Goal: Task Accomplishment & Management: Complete application form

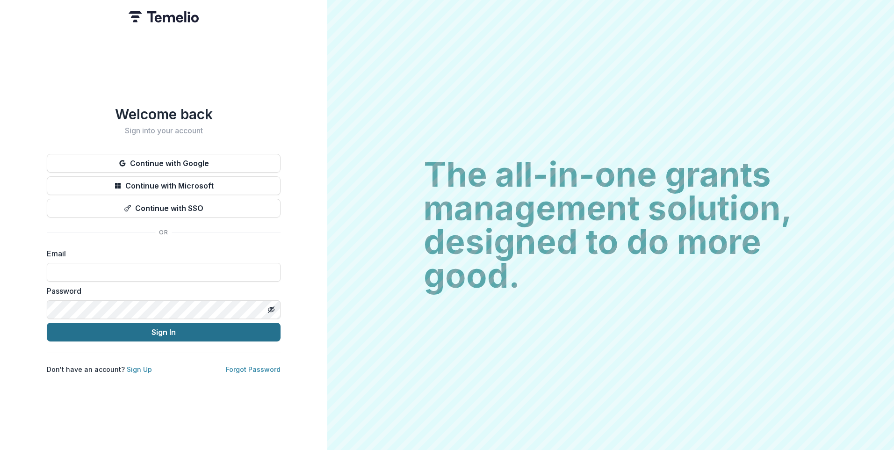
type input "**********"
click at [202, 330] on button "Sign In" at bounding box center [164, 332] width 234 height 19
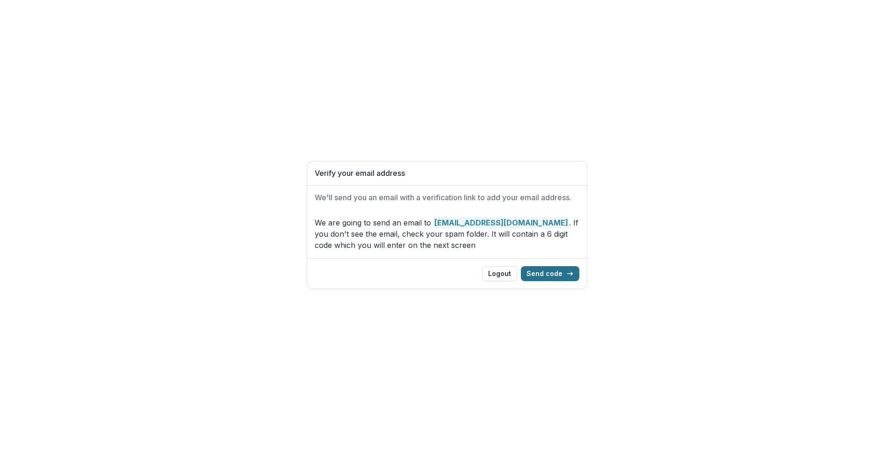
click at [564, 274] on button "Send code" at bounding box center [550, 273] width 58 height 15
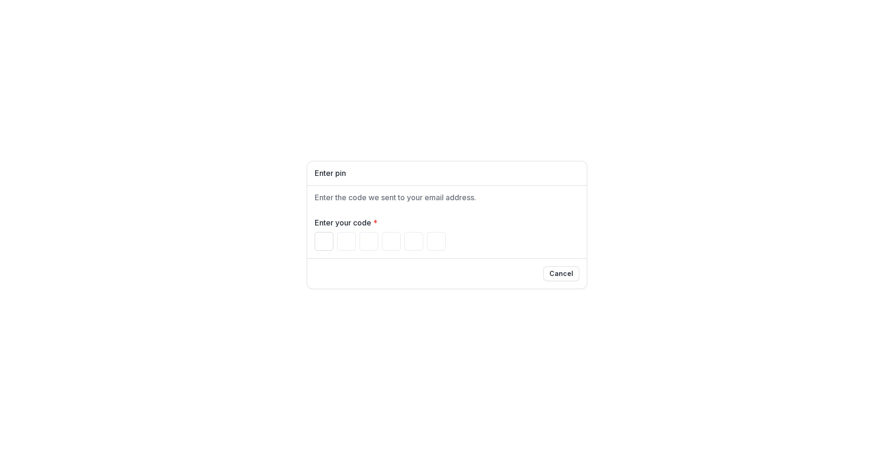
paste input "Please enter your pin code"
type input "*"
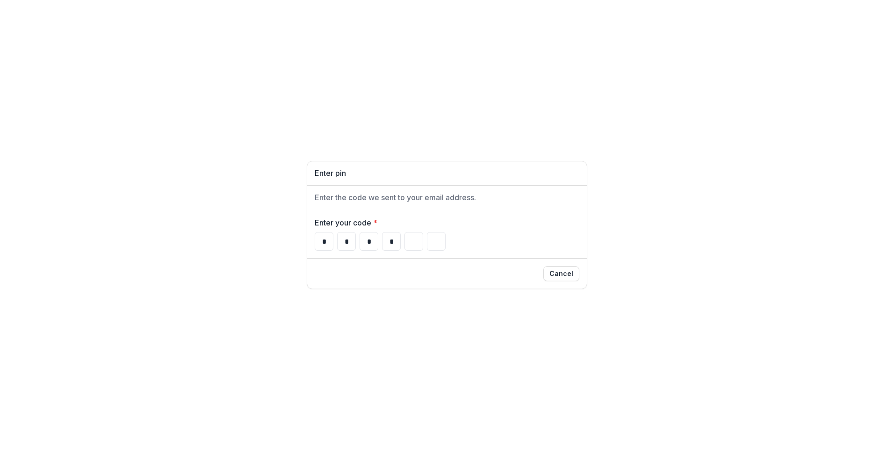
type input "*"
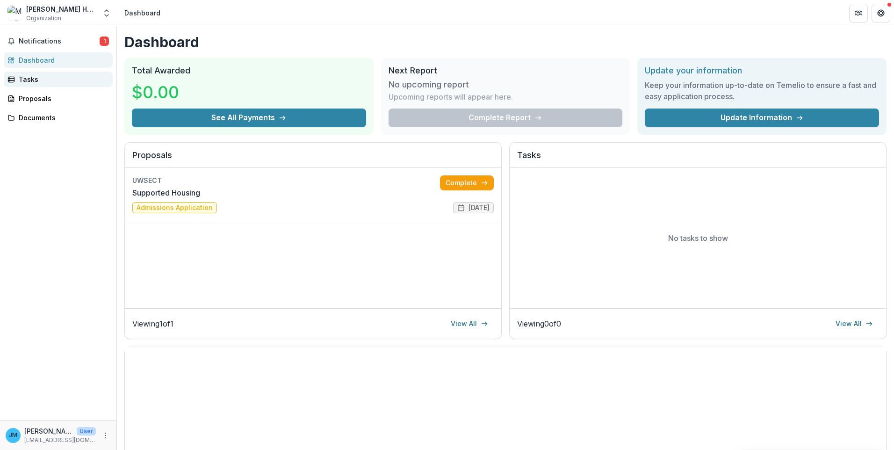
click at [33, 79] on div "Tasks" at bounding box center [62, 79] width 87 height 10
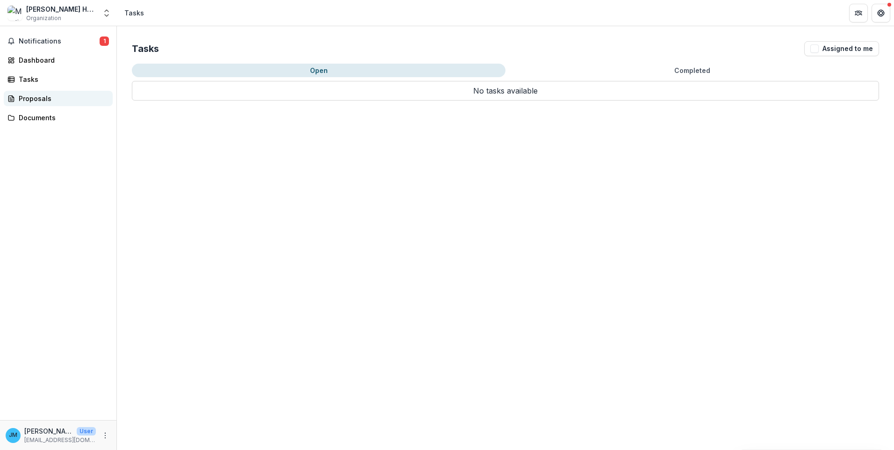
click at [24, 97] on div "Proposals" at bounding box center [62, 99] width 87 height 10
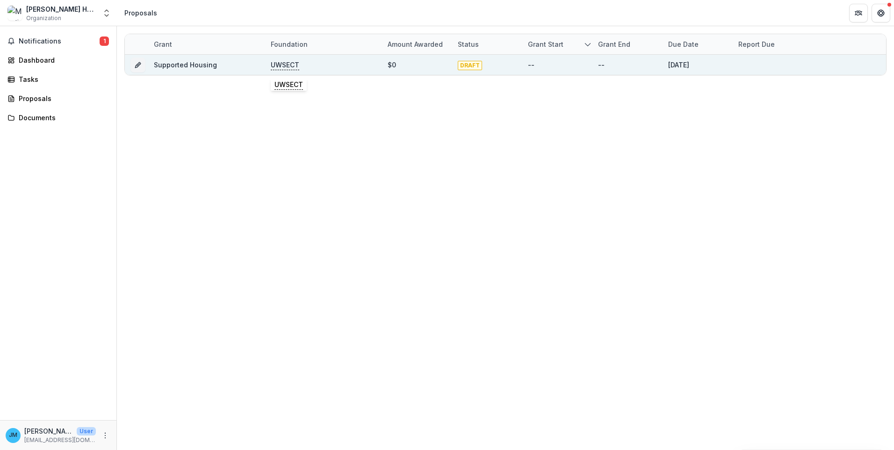
click at [288, 65] on p "UWSECT" at bounding box center [285, 65] width 29 height 10
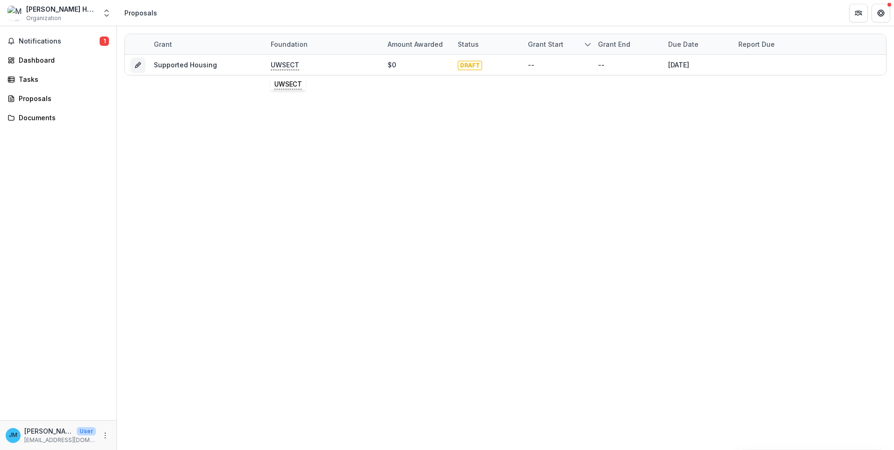
click at [158, 163] on div "Grant Foundation Amount awarded Status Grant start Grant end Due Date Report Du…" at bounding box center [505, 238] width 777 height 424
click at [16, 115] on link "Documents" at bounding box center [58, 117] width 109 height 15
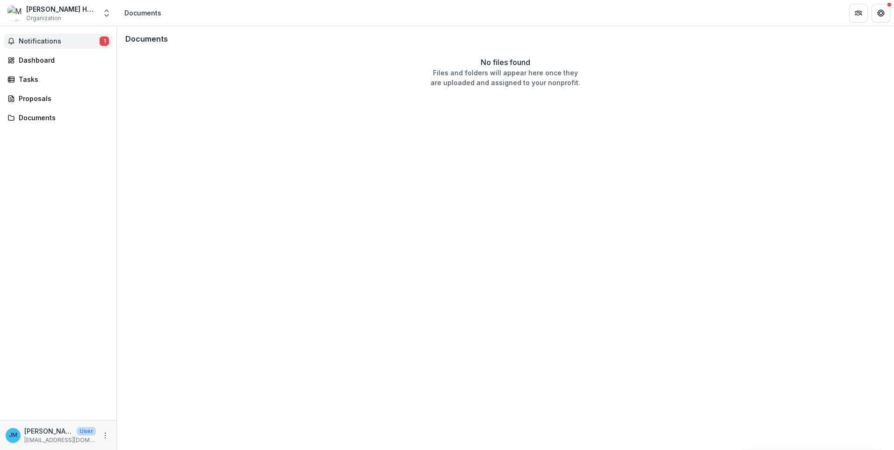
click at [46, 40] on span "Notifications" at bounding box center [59, 41] width 81 height 8
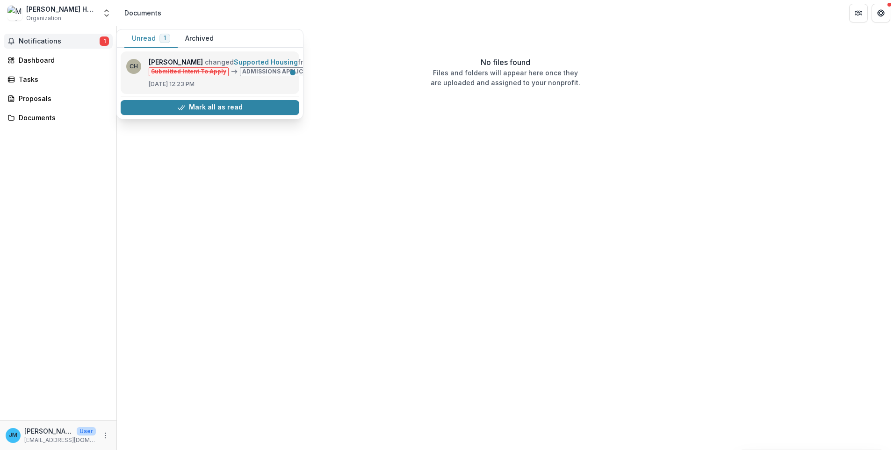
click at [263, 66] on link "Supported Housing" at bounding box center [266, 62] width 64 height 8
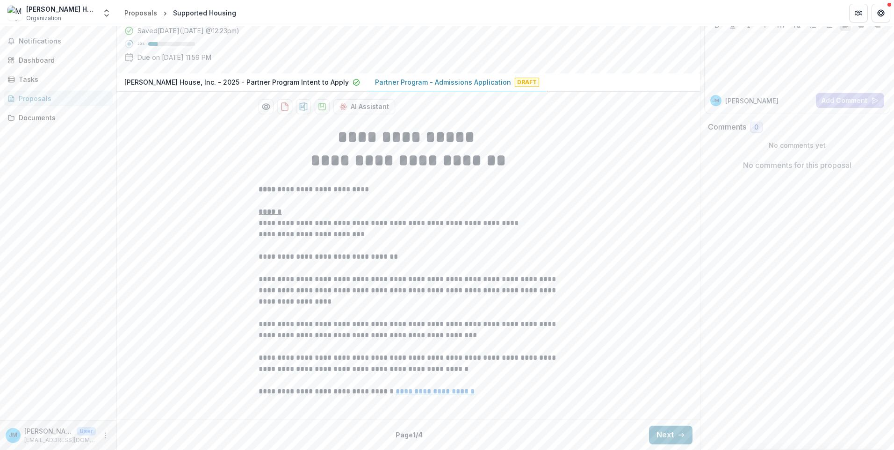
scroll to position [155, 0]
click at [660, 434] on button "Next" at bounding box center [671, 435] width 44 height 19
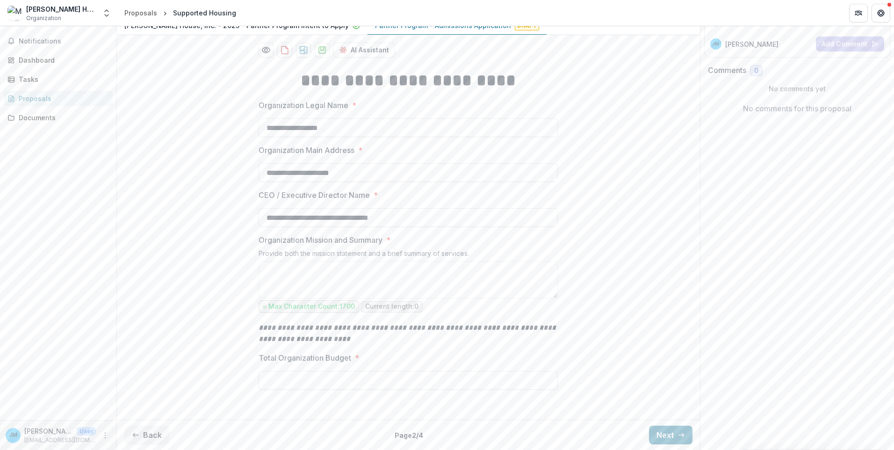
scroll to position [212, 0]
click at [662, 435] on button "Next" at bounding box center [671, 435] width 44 height 19
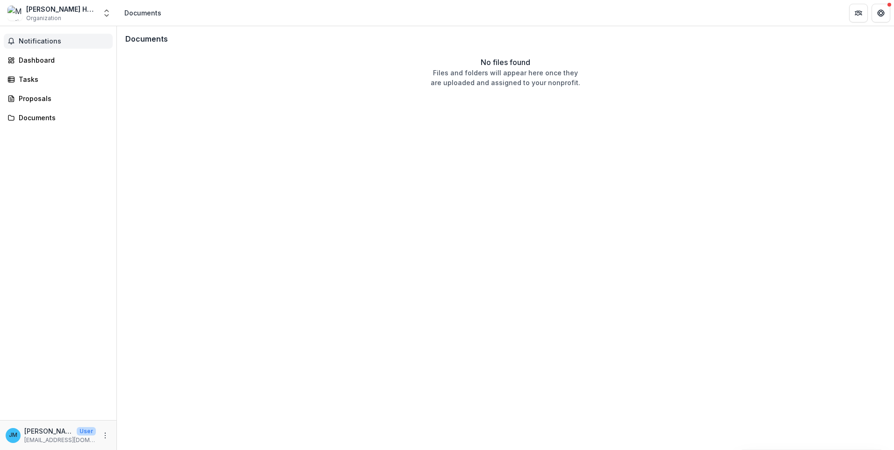
click at [36, 42] on span "Notifications" at bounding box center [64, 41] width 90 height 8
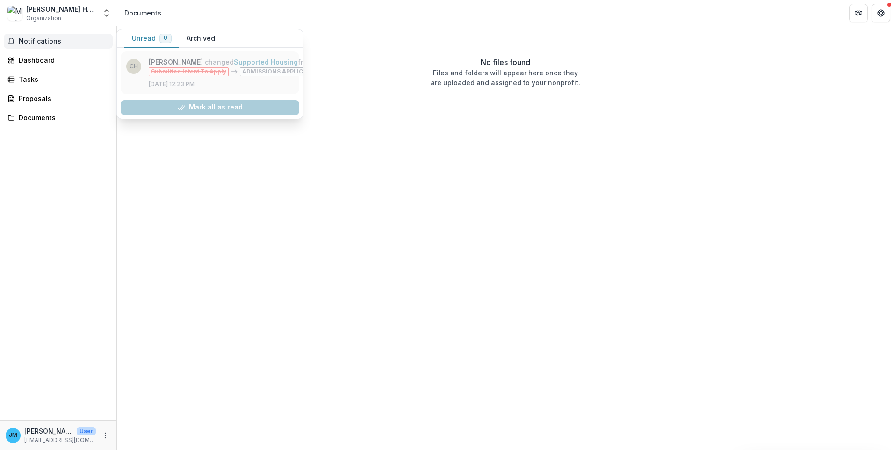
click at [283, 66] on link "Supported Housing" at bounding box center [266, 62] width 64 height 8
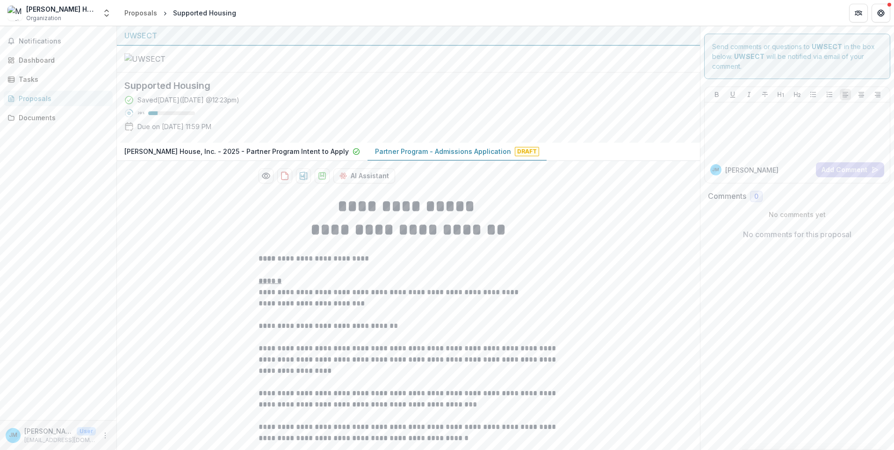
scroll to position [155, 0]
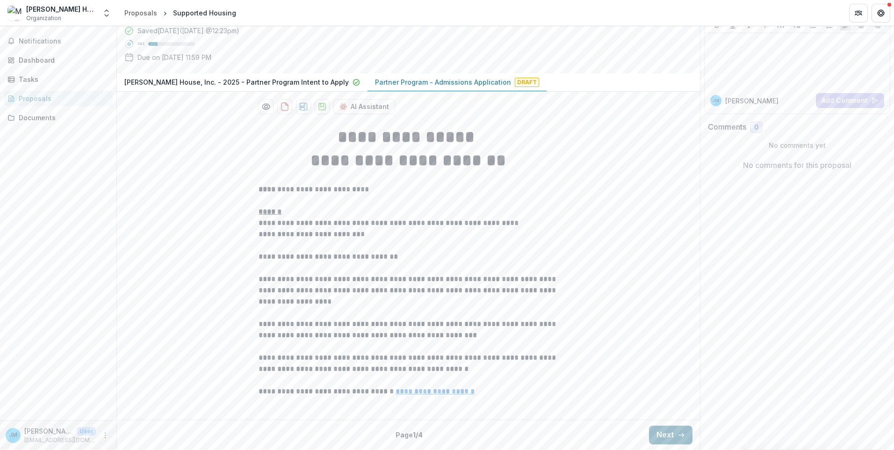
click at [673, 435] on button "Next" at bounding box center [671, 435] width 44 height 19
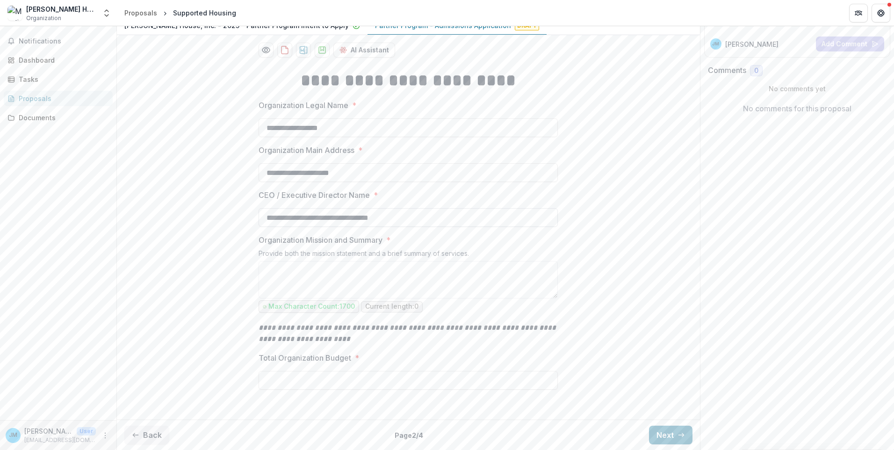
scroll to position [212, 0]
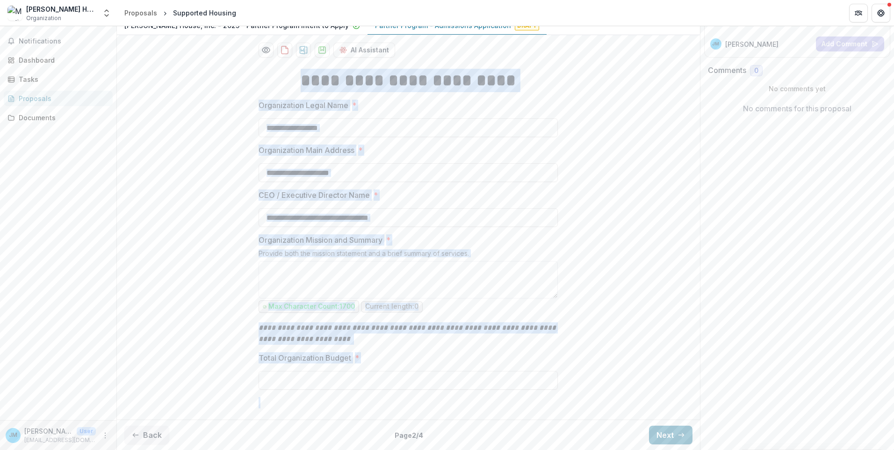
drag, startPoint x: 276, startPoint y: 77, endPoint x: 548, endPoint y: 409, distance: 429.5
click at [548, 409] on div "**********" at bounding box center [408, 238] width 299 height 355
copy div "**********"
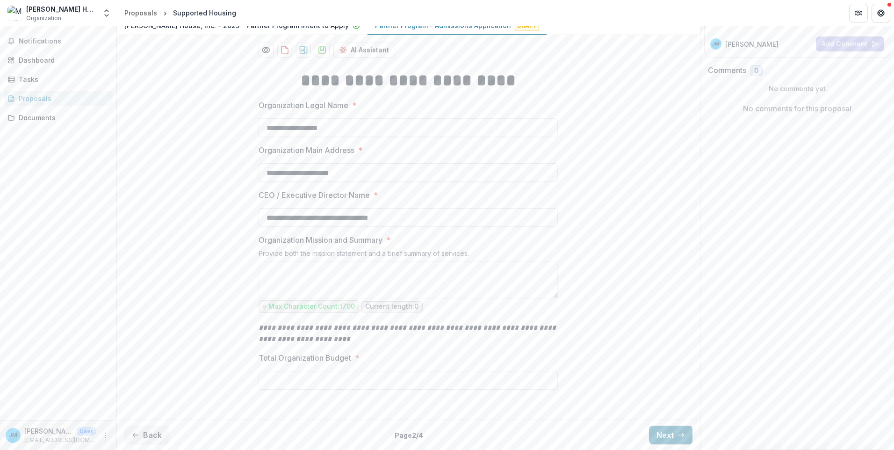
click at [787, 310] on div "Send comments or questions to UWSECT in the box below. UWSECT will be notified …" at bounding box center [797, 175] width 195 height 550
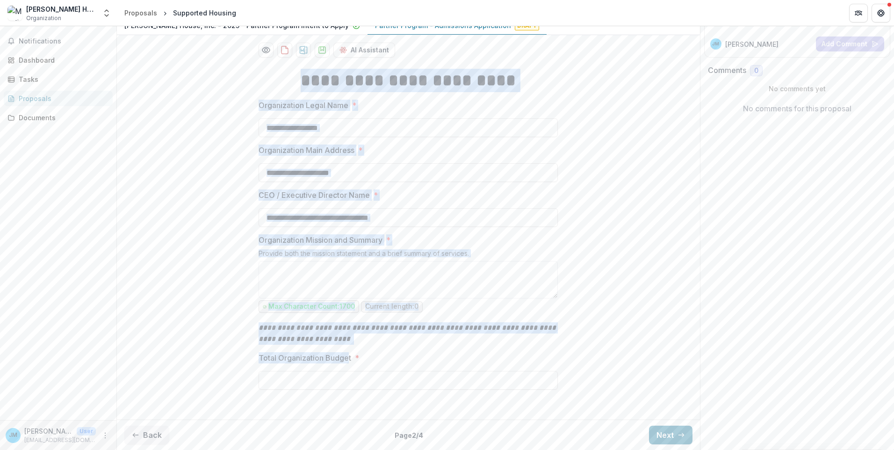
drag, startPoint x: 331, startPoint y: 358, endPoint x: 249, endPoint y: 88, distance: 282.3
click at [249, 88] on div "**********" at bounding box center [408, 238] width 583 height 355
drag, startPoint x: 249, startPoint y: 88, endPoint x: 324, endPoint y: 79, distance: 74.9
copy div "**********"
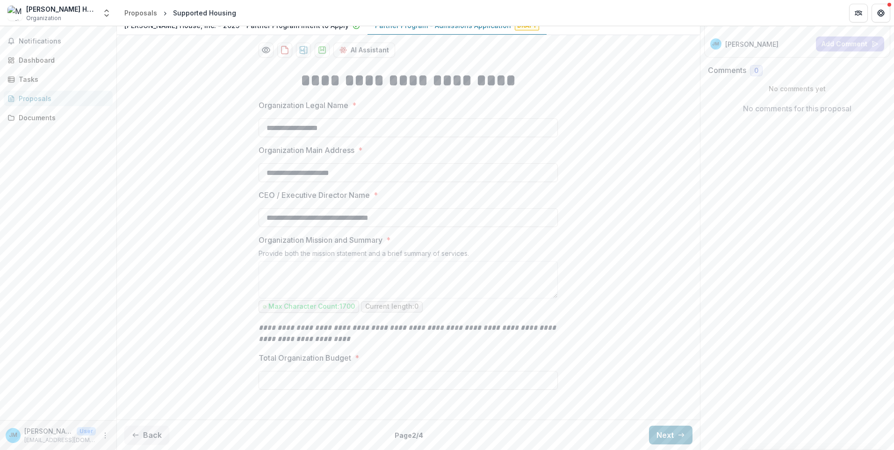
click at [710, 256] on div "Send comments or questions to UWSECT in the box below. UWSECT will be notified …" at bounding box center [797, 175] width 195 height 550
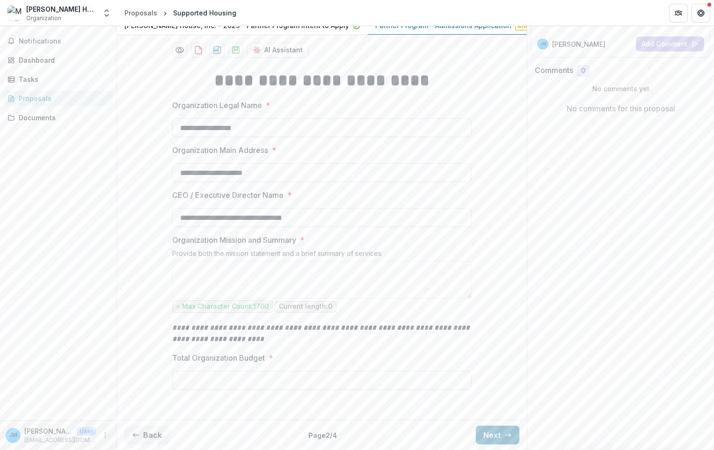
click at [499, 436] on button "Next" at bounding box center [498, 435] width 44 height 19
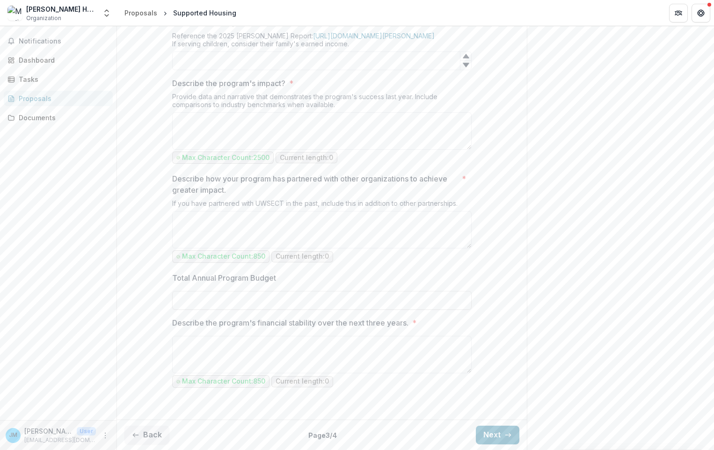
scroll to position [868, 0]
click at [482, 433] on button "Next" at bounding box center [498, 435] width 44 height 19
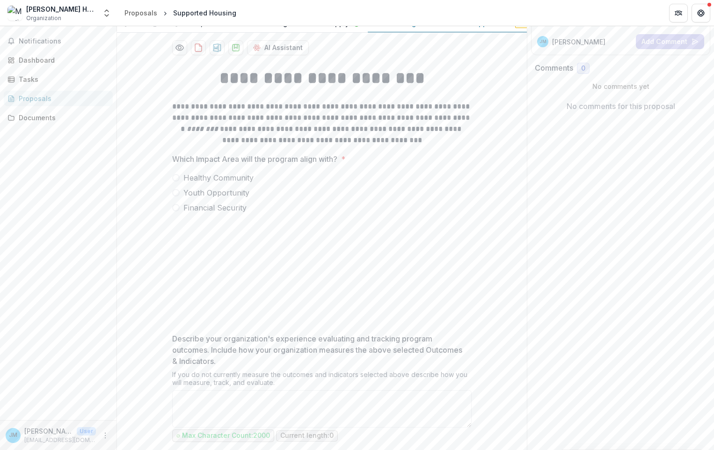
scroll to position [268, 0]
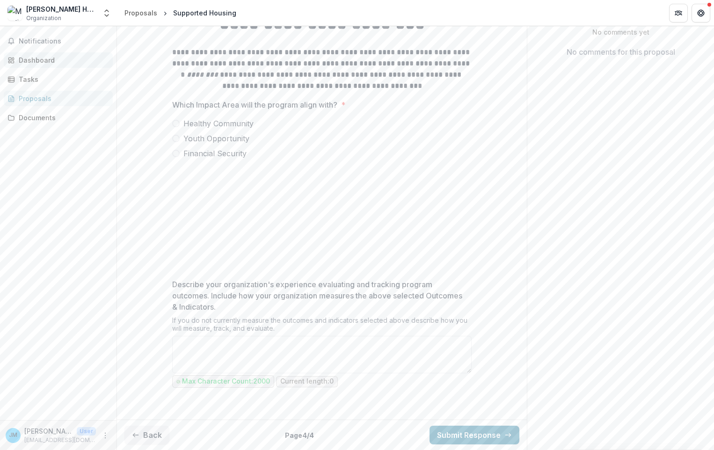
click at [42, 60] on div "Dashboard" at bounding box center [62, 60] width 87 height 10
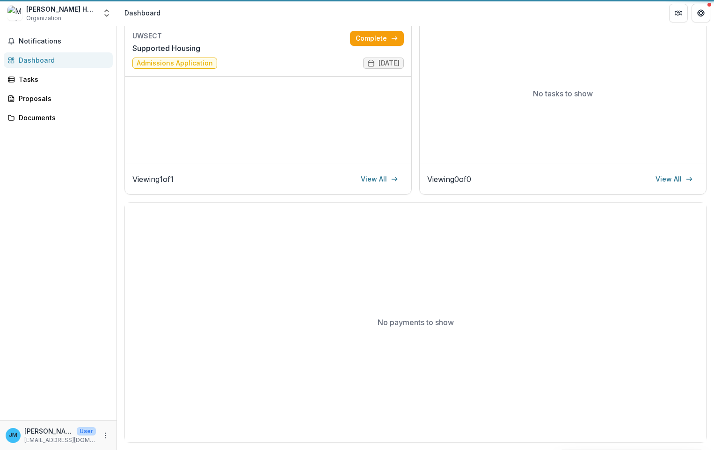
scroll to position [145, 0]
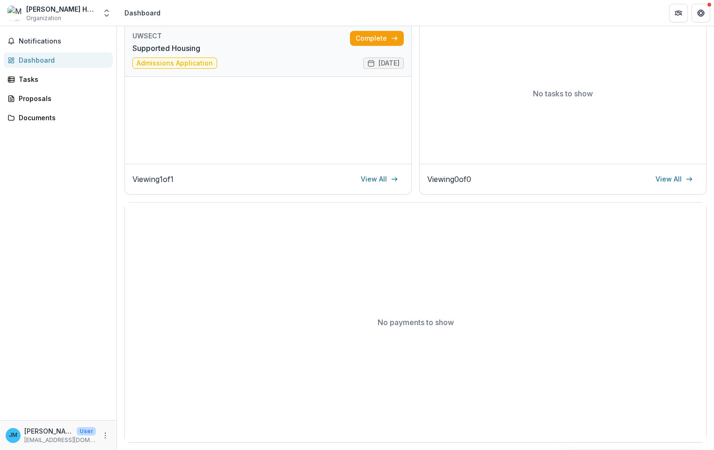
click at [183, 54] on link "Supported Housing" at bounding box center [166, 48] width 68 height 11
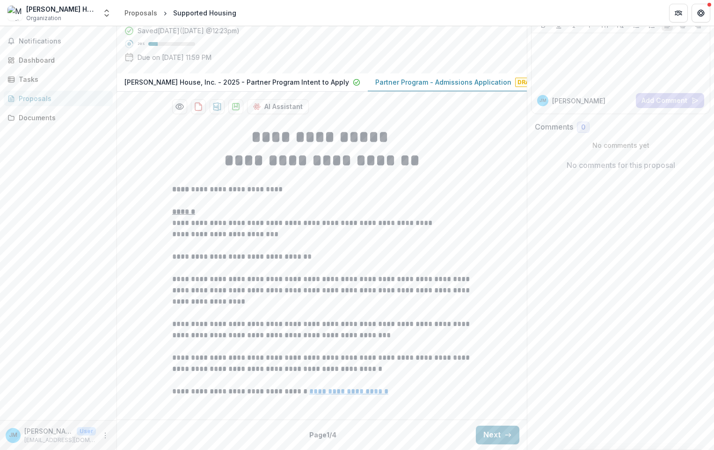
scroll to position [155, 0]
click at [488, 430] on button "Next" at bounding box center [498, 435] width 44 height 19
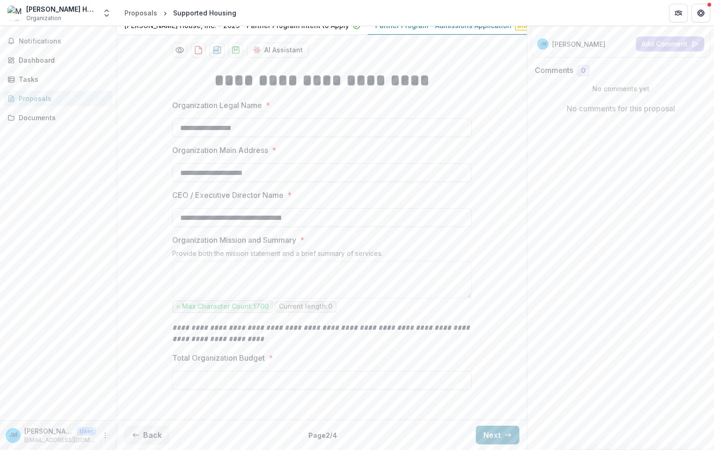
scroll to position [212, 0]
click at [493, 434] on button "Next" at bounding box center [498, 435] width 44 height 19
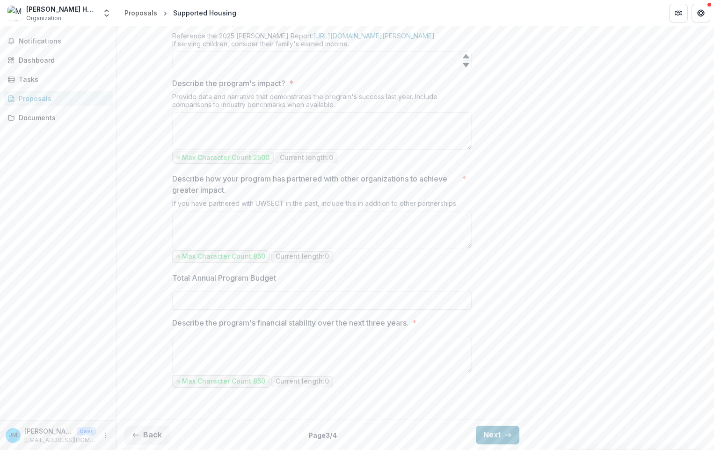
scroll to position [868, 0]
click at [499, 435] on button "Next" at bounding box center [498, 435] width 44 height 19
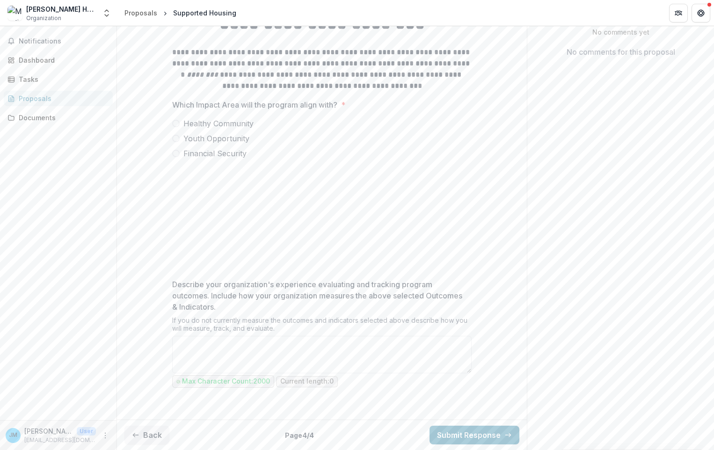
scroll to position [81, 0]
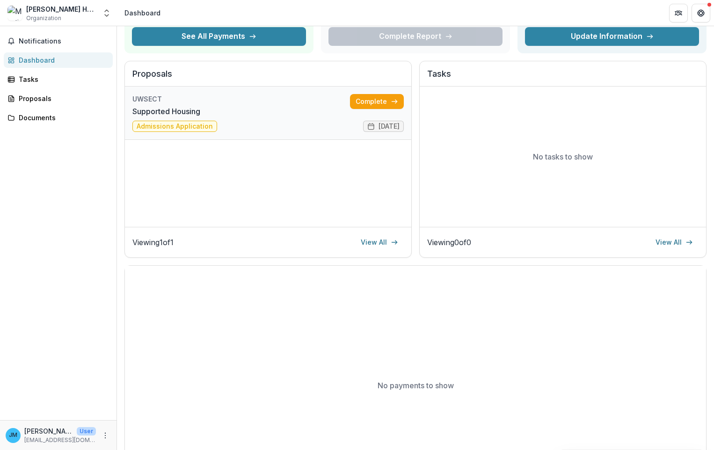
click at [160, 117] on link "Supported Housing" at bounding box center [166, 111] width 68 height 11
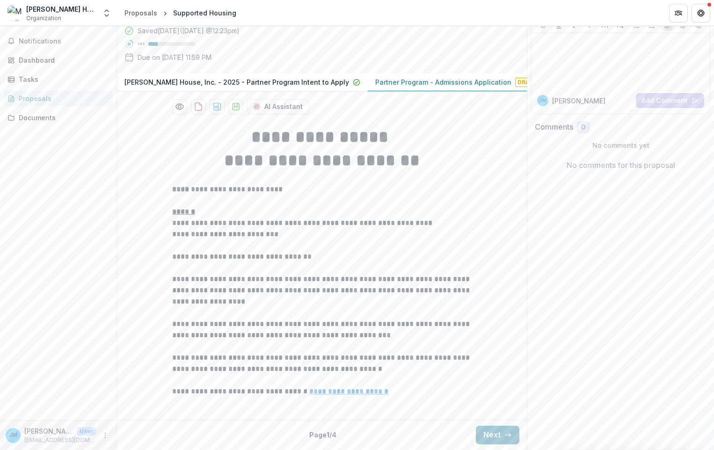
scroll to position [155, 0]
click at [504, 433] on icon "button" at bounding box center [507, 434] width 7 height 7
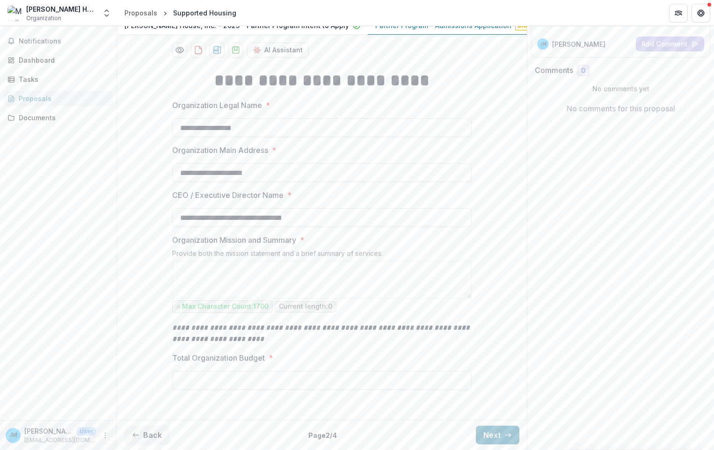
scroll to position [202, 0]
drag, startPoint x: 173, startPoint y: 248, endPoint x: 310, endPoint y: 251, distance: 136.6
click at [310, 246] on label "Organization Mission and Summary *" at bounding box center [319, 239] width 294 height 11
drag, startPoint x: 310, startPoint y: 251, endPoint x: 265, endPoint y: 252, distance: 44.9
copy label "Organization Mission and Summary *"
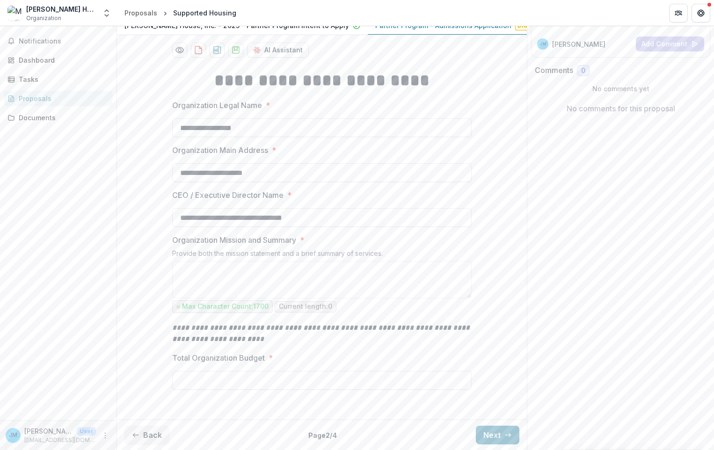
click at [272, 363] on label "Total Organization Budget *" at bounding box center [319, 357] width 294 height 11
click at [272, 371] on input "Total Organization Budget *" at bounding box center [321, 380] width 299 height 19
type input "**"
drag, startPoint x: 173, startPoint y: 368, endPoint x: 263, endPoint y: 372, distance: 90.8
click at [263, 363] on p "Total Organization Budget" at bounding box center [218, 357] width 93 height 11
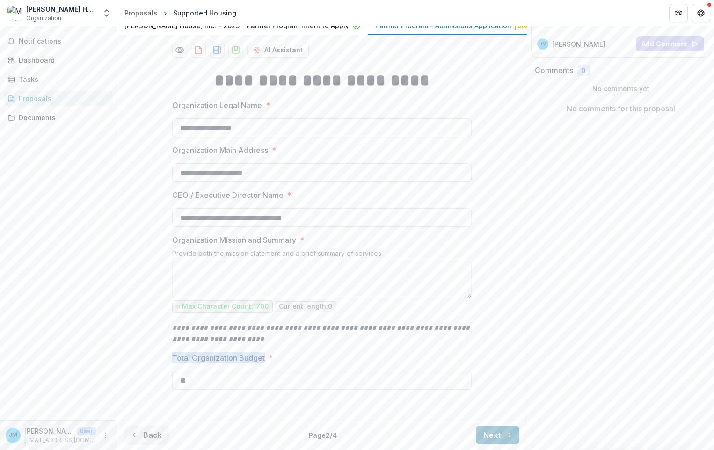
drag, startPoint x: 263, startPoint y: 372, endPoint x: 253, endPoint y: 369, distance: 10.7
copy p "Total Organization Budget"
click at [497, 434] on button "Next" at bounding box center [498, 435] width 44 height 19
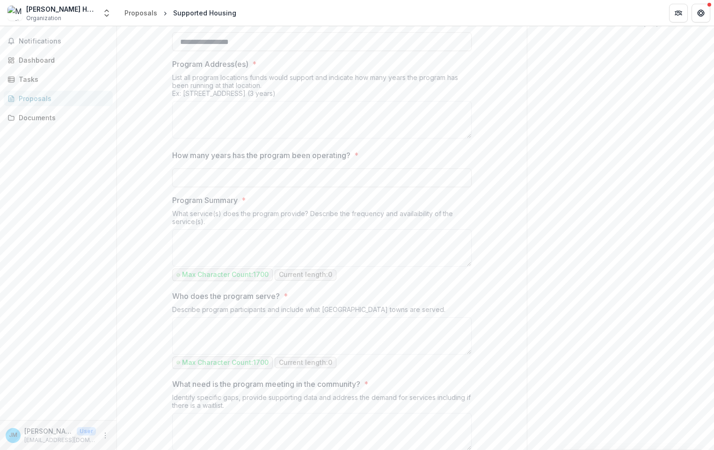
drag, startPoint x: 173, startPoint y: 148, endPoint x: 317, endPoint y: 180, distance: 147.5
click at [317, 142] on div "Program Address(es) * List all program locations funds would support and indica…" at bounding box center [321, 100] width 299 height 84
copy div "Program Address(es) * List all program locations funds would support and indica…"
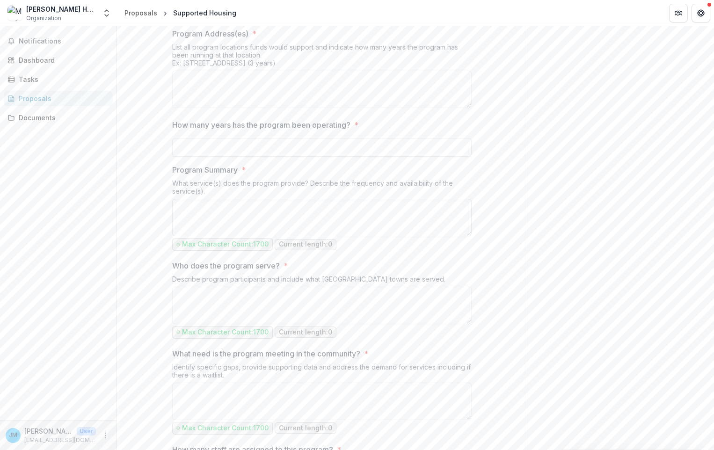
scroll to position [259, 0]
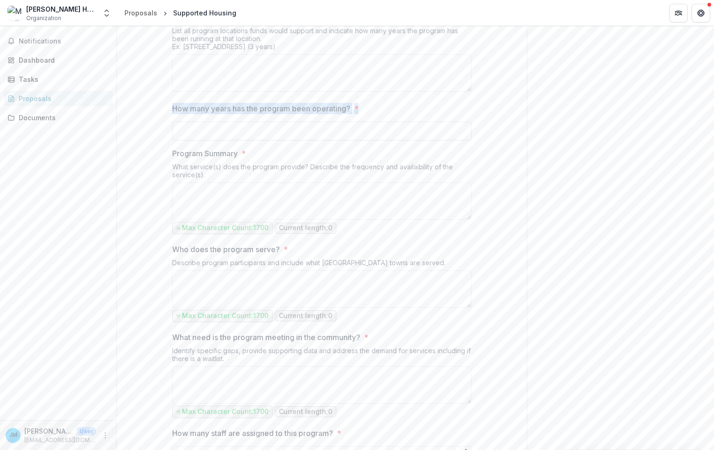
drag, startPoint x: 173, startPoint y: 195, endPoint x: 361, endPoint y: 194, distance: 188.0
click at [361, 114] on label "How many years has the program been operating? *" at bounding box center [319, 108] width 294 height 11
drag, startPoint x: 361, startPoint y: 194, endPoint x: 330, endPoint y: 194, distance: 30.9
copy label "How many years has the program been operating? *"
drag, startPoint x: 170, startPoint y: 239, endPoint x: 459, endPoint y: 260, distance: 289.8
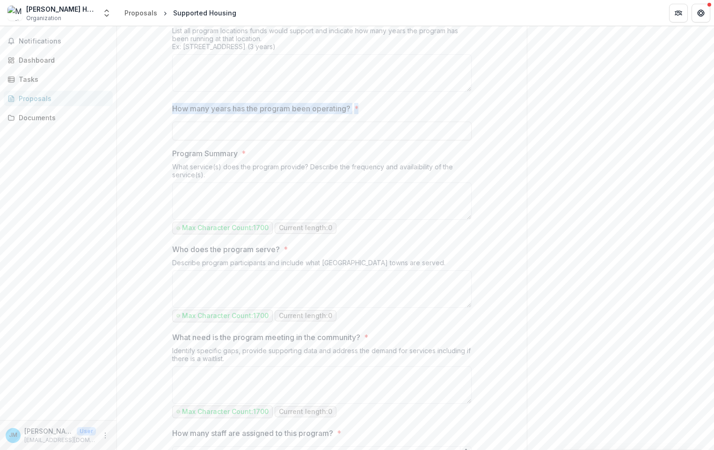
click at [459, 260] on div "**********" at bounding box center [322, 427] width 314 height 999
copy div "Program Summary * What service(s) does the program provide? Describe the freque…"
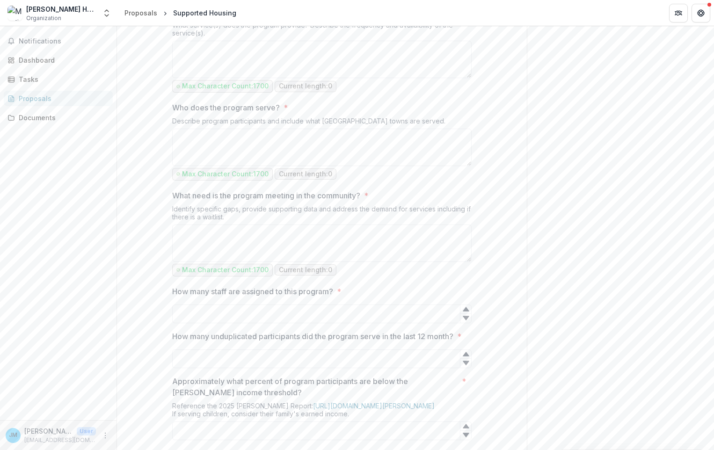
scroll to position [446, 0]
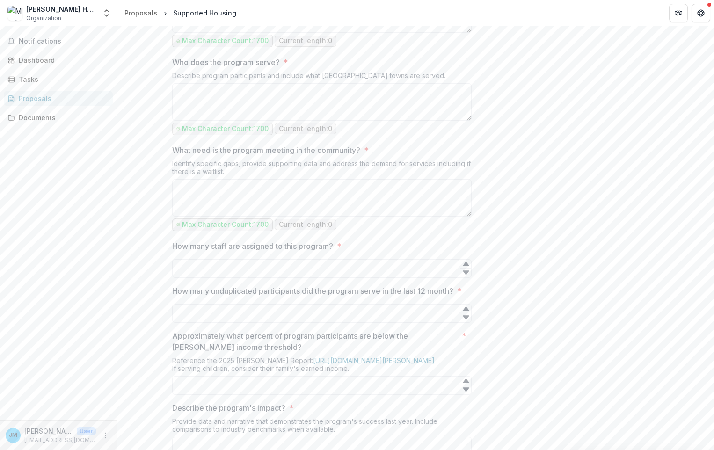
drag, startPoint x: 190, startPoint y: 146, endPoint x: 444, endPoint y: 159, distance: 254.3
click at [444, 137] on div "Who does the program serve? * Describe program participants and include what Ne…" at bounding box center [321, 97] width 299 height 80
drag, startPoint x: 444, startPoint y: 159, endPoint x: 399, endPoint y: 158, distance: 44.9
copy div "Who does the program serve? * Describe program participants and include what Ne…"
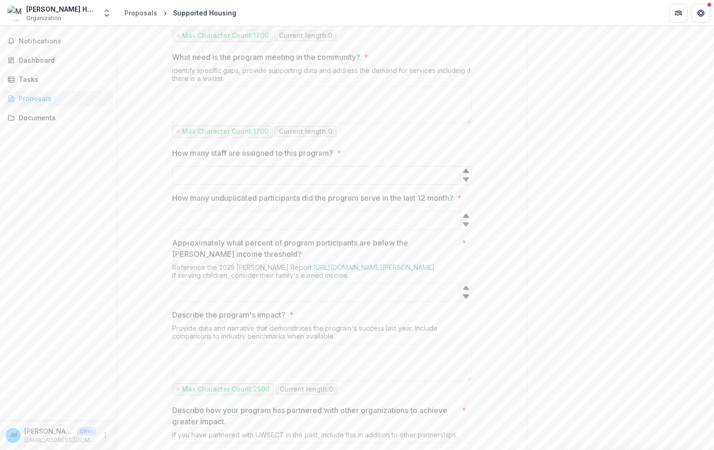
scroll to position [539, 0]
drag, startPoint x: 229, startPoint y: 143, endPoint x: 378, endPoint y: 168, distance: 151.8
click at [378, 139] on div "What need is the program meeting in the community? * Identify specific gaps, pr…" at bounding box center [321, 95] width 299 height 88
copy div "What need is the program meeting in the community? * Identify specific gaps, pr…"
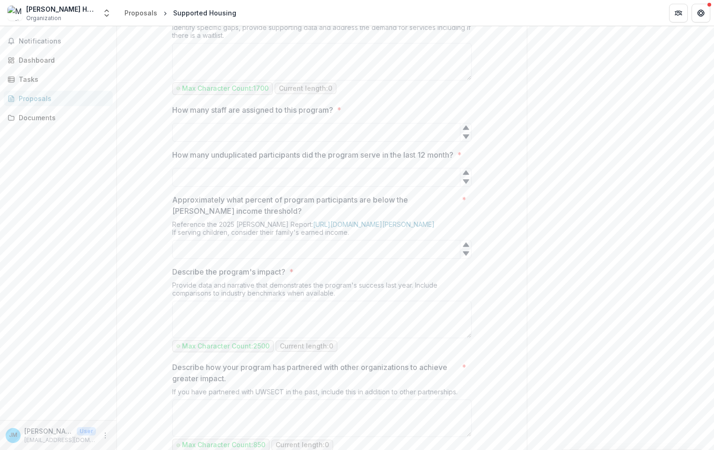
scroll to position [633, 0]
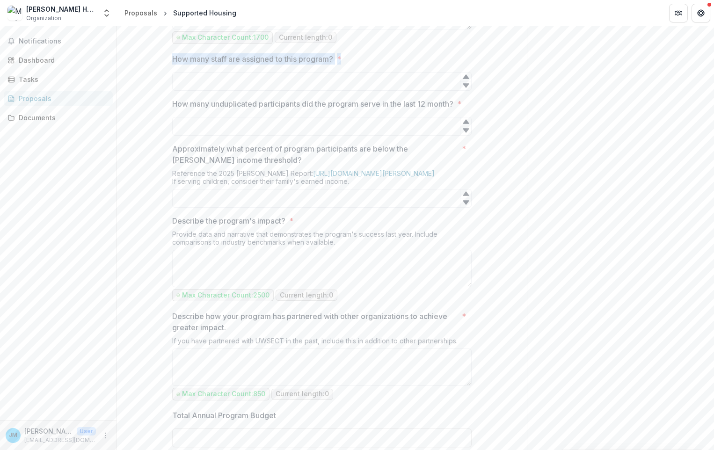
drag, startPoint x: 172, startPoint y: 142, endPoint x: 362, endPoint y: 145, distance: 189.9
click at [362, 65] on label "How many staff are assigned to this program? *" at bounding box center [319, 58] width 294 height 11
drag, startPoint x: 362, startPoint y: 145, endPoint x: 293, endPoint y: 145, distance: 69.2
copy label "How many staff are assigned to this program? *"
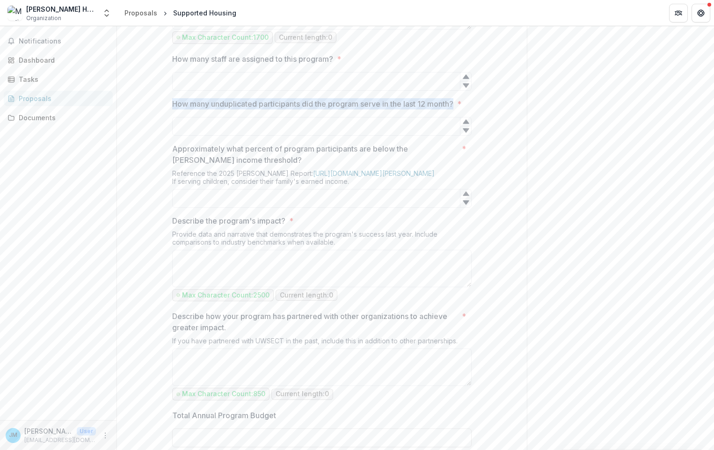
drag, startPoint x: 171, startPoint y: 188, endPoint x: 416, endPoint y: 203, distance: 245.6
click at [416, 109] on p "How many unduplicated participants did the program serve in the last 12 month?" at bounding box center [312, 103] width 281 height 11
drag, startPoint x: 173, startPoint y: 245, endPoint x: 357, endPoint y: 281, distance: 187.7
click at [357, 208] on div "Approximately what percent of program participants are below the ALICE income t…" at bounding box center [321, 175] width 299 height 65
drag, startPoint x: 357, startPoint y: 281, endPoint x: 311, endPoint y: 244, distance: 58.9
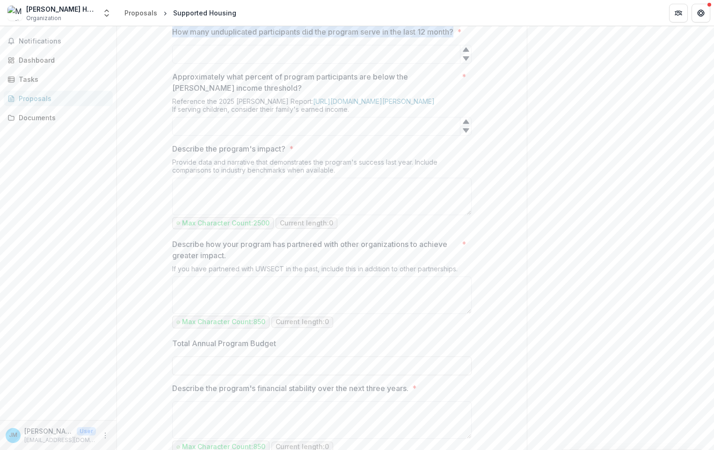
scroll to position [773, 0]
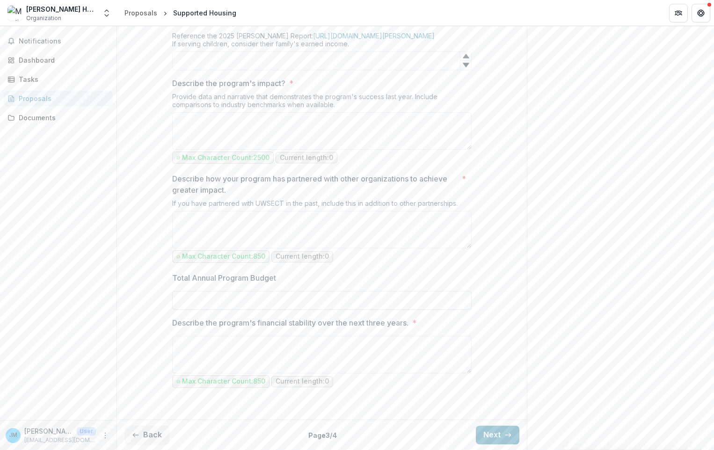
drag, startPoint x: 169, startPoint y: 177, endPoint x: 372, endPoint y: 199, distance: 204.2
drag, startPoint x: 170, startPoint y: 176, endPoint x: 472, endPoint y: 207, distance: 303.3
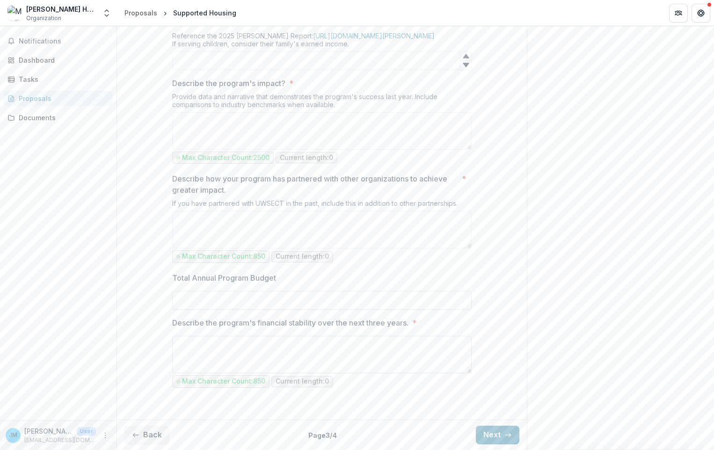
scroll to position [868, 0]
drag, startPoint x: 169, startPoint y: 275, endPoint x: 297, endPoint y: 283, distance: 128.5
drag, startPoint x: 297, startPoint y: 283, endPoint x: 247, endPoint y: 280, distance: 50.7
drag, startPoint x: 170, startPoint y: 319, endPoint x: 416, endPoint y: 321, distance: 246.0
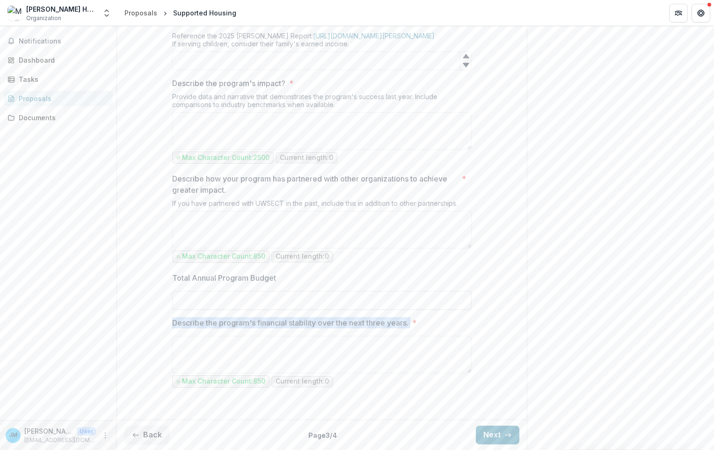
click at [487, 433] on button "Next" at bounding box center [498, 435] width 44 height 19
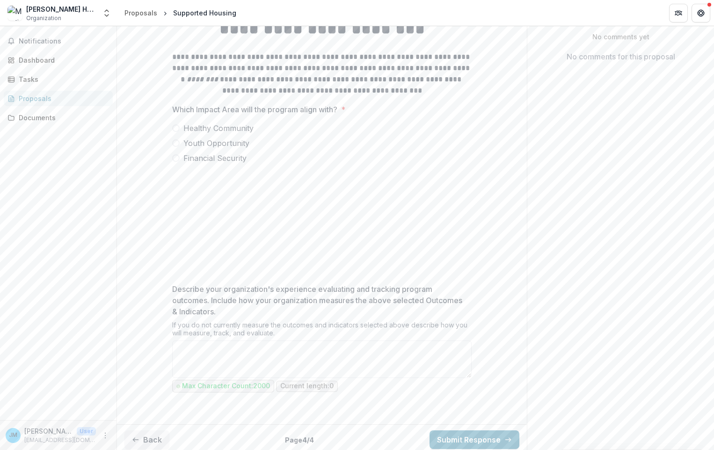
scroll to position [175, 0]
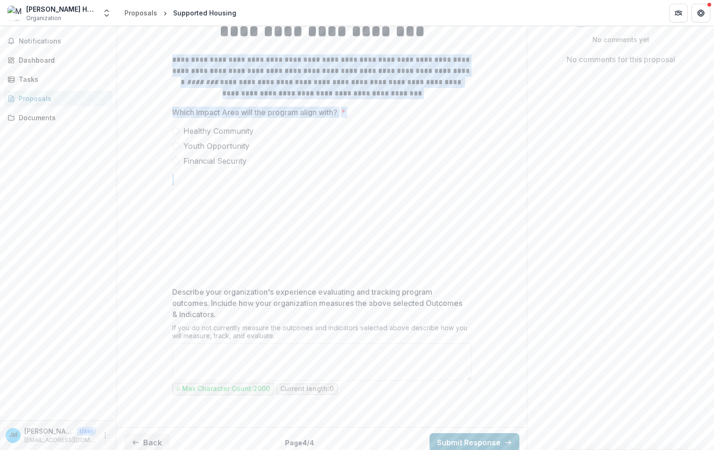
drag, startPoint x: 186, startPoint y: 142, endPoint x: 235, endPoint y: 247, distance: 115.9
click at [235, 247] on div "**********" at bounding box center [321, 217] width 299 height 411
drag, startPoint x: 235, startPoint y: 247, endPoint x: 282, endPoint y: 157, distance: 101.5
drag, startPoint x: 185, startPoint y: 215, endPoint x: 257, endPoint y: 242, distance: 76.4
click at [243, 137] on span "Healthy Community" at bounding box center [218, 130] width 70 height 11
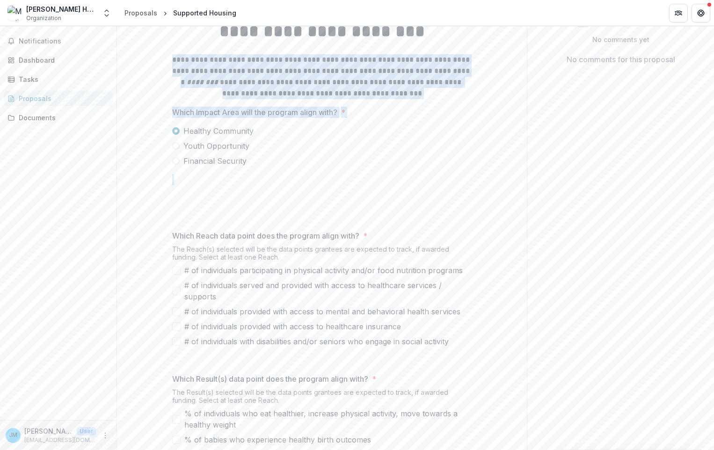
drag, startPoint x: 251, startPoint y: 265, endPoint x: 196, endPoint y: 264, distance: 55.2
click at [196, 185] on p at bounding box center [321, 179] width 299 height 11
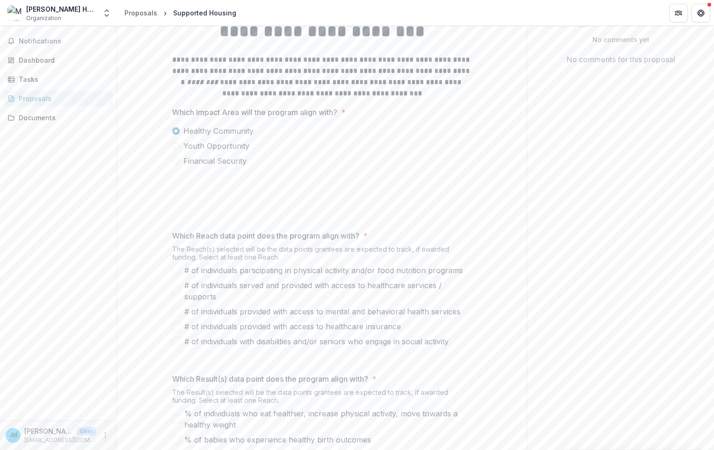
click at [238, 137] on span "Healthy Community" at bounding box center [218, 130] width 70 height 11
click at [468, 332] on label "# of individuals provided with access to healthcare insurance" at bounding box center [321, 326] width 299 height 11
click at [280, 152] on label "Youth Opportunity" at bounding box center [321, 145] width 299 height 11
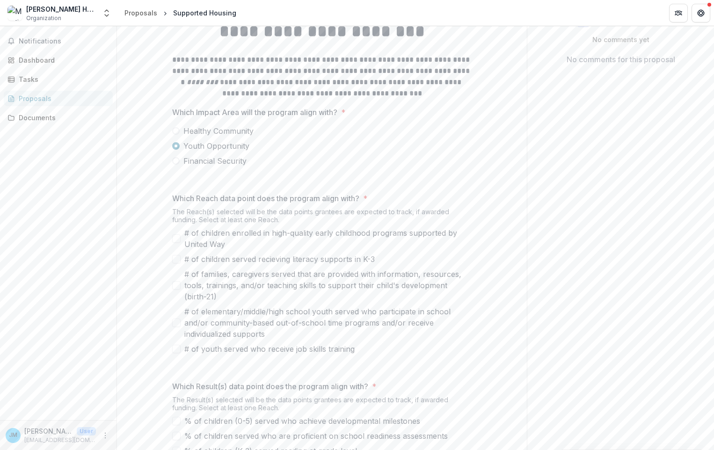
drag, startPoint x: 183, startPoint y: 215, endPoint x: 202, endPoint y: 215, distance: 18.7
click at [202, 137] on span "Healthy Community" at bounding box center [218, 130] width 70 height 11
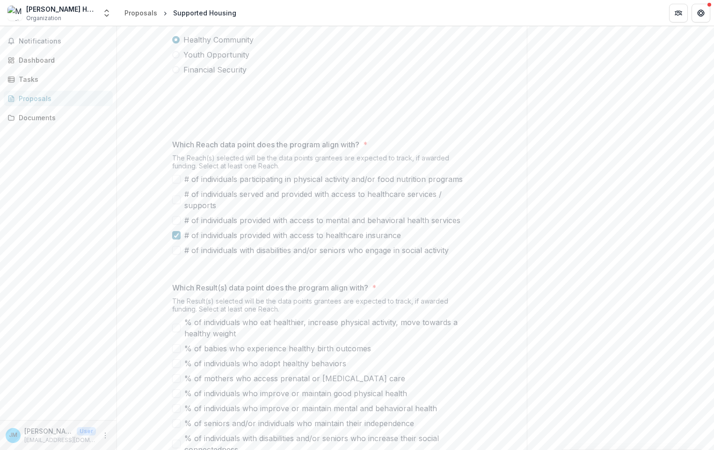
scroll to position [246, 0]
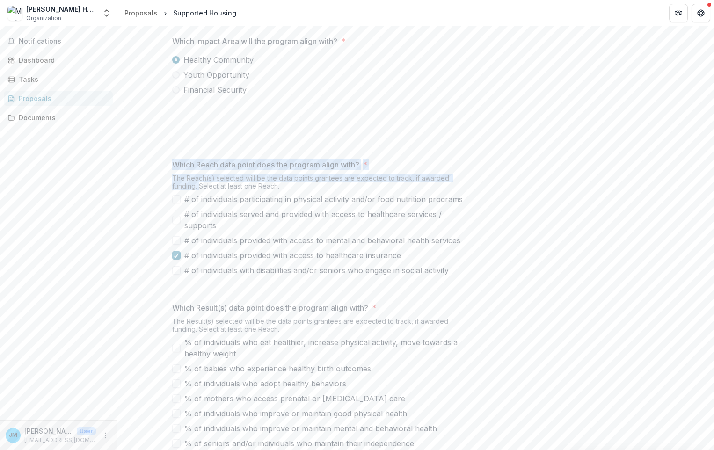
drag, startPoint x: 171, startPoint y: 249, endPoint x: 475, endPoint y: 267, distance: 304.5
click at [475, 267] on div "**********" at bounding box center [322, 299] width 314 height 716
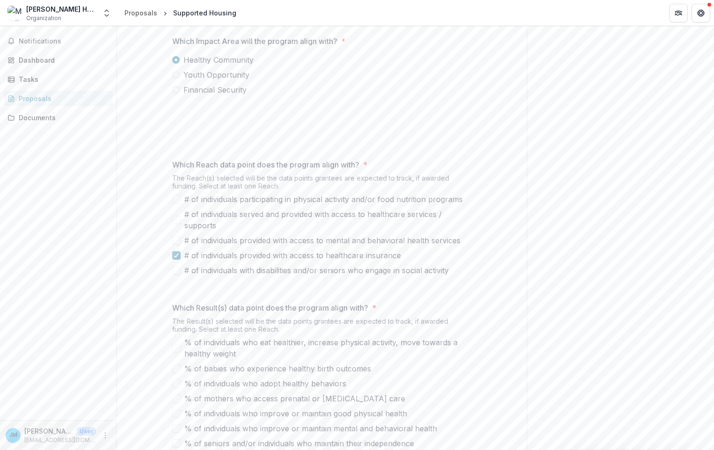
click at [216, 295] on p at bounding box center [321, 288] width 299 height 11
drag, startPoint x: 192, startPoint y: 283, endPoint x: 316, endPoint y: 287, distance: 124.0
click at [316, 205] on span "# of individuals participating in physical activity and/or food nutrition progr…" at bounding box center [323, 199] width 278 height 11
click at [451, 276] on div "# of individuals participating in physical activity and/or food nutrition progr…" at bounding box center [321, 235] width 299 height 82
drag, startPoint x: 450, startPoint y: 357, endPoint x: 290, endPoint y: 348, distance: 160.7
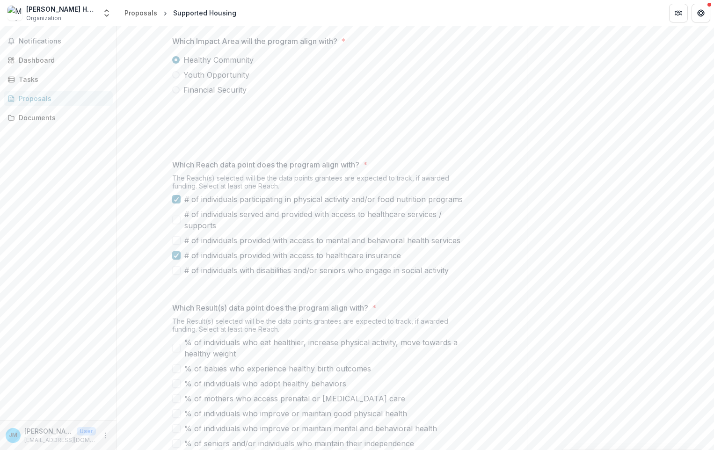
click at [290, 276] on div "# of individuals participating in physical activity and/or food nutrition progr…" at bounding box center [321, 235] width 299 height 82
click at [139, 243] on div "**********" at bounding box center [322, 299] width 410 height 716
click at [336, 231] on span "# of individuals served and provided with access to healthcare services / suppo…" at bounding box center [327, 220] width 287 height 22
click at [321, 231] on span "# of individuals served and provided with access to healthcare services / suppo…" at bounding box center [327, 220] width 287 height 22
drag, startPoint x: 459, startPoint y: 283, endPoint x: 403, endPoint y: 289, distance: 56.8
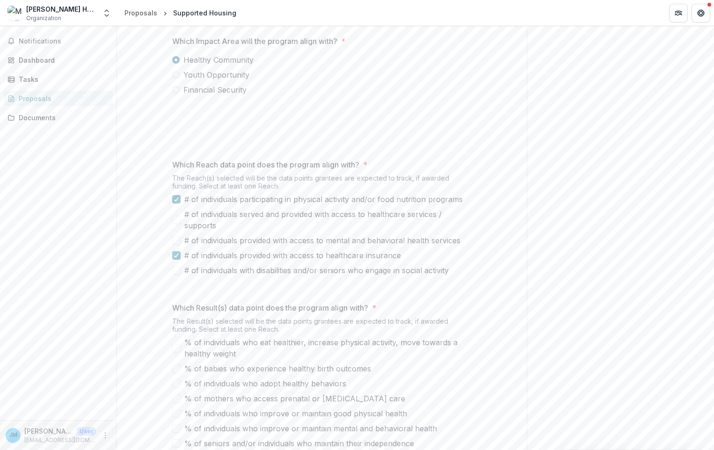
click at [403, 205] on span "# of individuals participating in physical activity and/or food nutrition progr…" at bounding box center [323, 199] width 278 height 11
click at [158, 224] on div "**********" at bounding box center [322, 299] width 410 height 716
click at [160, 230] on div "**********" at bounding box center [322, 299] width 410 height 716
drag, startPoint x: 164, startPoint y: 236, endPoint x: 364, endPoint y: 245, distance: 200.4
click at [364, 245] on div "**********" at bounding box center [322, 299] width 314 height 716
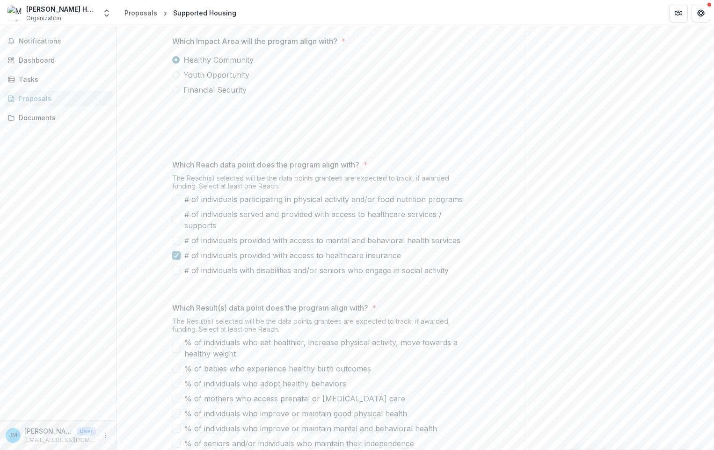
drag, startPoint x: 364, startPoint y: 245, endPoint x: 308, endPoint y: 202, distance: 70.6
click at [308, 201] on div "**********" at bounding box center [321, 299] width 299 height 716
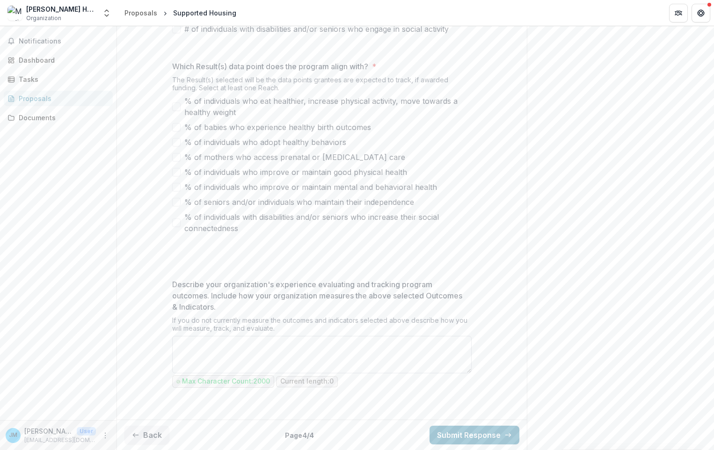
scroll to position [573, 0]
drag, startPoint x: 171, startPoint y: 282, endPoint x: 468, endPoint y: 332, distance: 301.7
click at [468, 332] on div "Describe your organization's experience evaluating and tracking program outcome…" at bounding box center [321, 334] width 299 height 111
